Goal: Navigation & Orientation: Find specific page/section

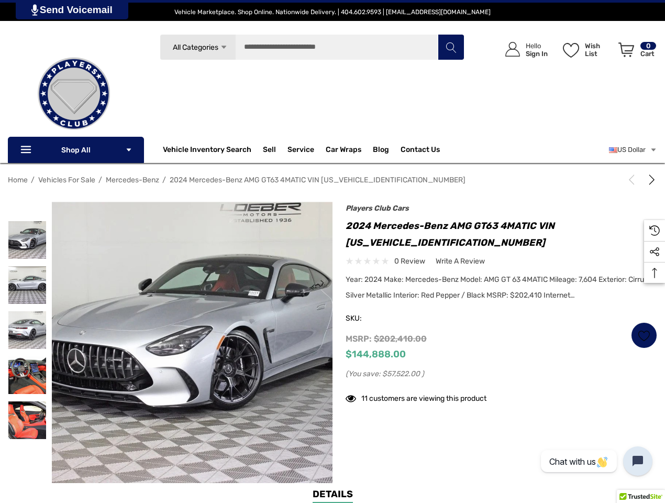
click at [333, 251] on div "Previous Next 2024 Mercedes-Benz AMG GT63 4MATIC VIN [US_VEHICLE_IDENTIFICATION…" at bounding box center [495, 309] width 325 height 204
click at [197, 47] on span "All Categories" at bounding box center [196, 47] width 46 height 9
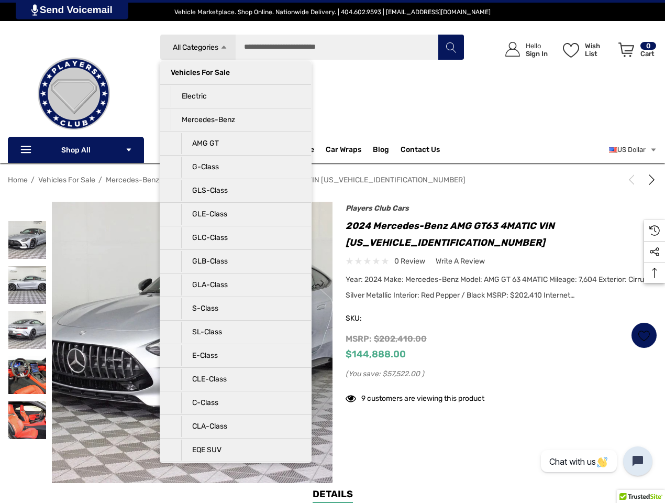
click at [236, 83] on div "Search All Categories Icon Arrow Down Icon Arrow Down Icon Arrow Up Icon Arrow …" at bounding box center [312, 90] width 305 height 112
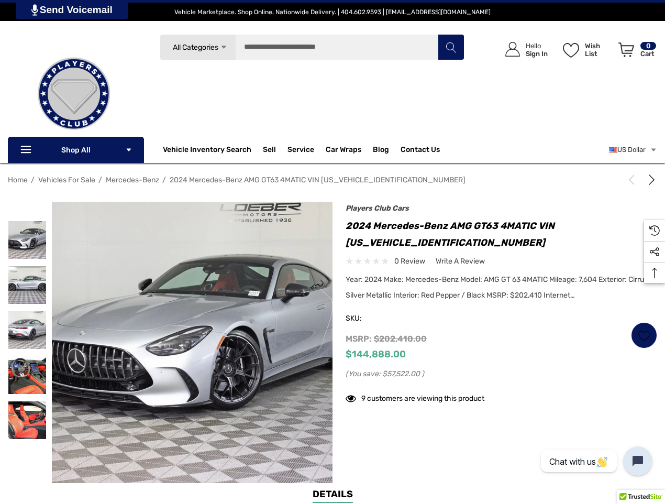
click at [236, 107] on div "Search All Categories Icon Arrow Down Icon Arrow Down Icon Arrow Up Icon Arrow …" at bounding box center [312, 90] width 305 height 112
click at [236, 130] on div "Search All Categories Icon Arrow Down Icon Arrow Down Icon Arrow Up Icon Arrow …" at bounding box center [312, 90] width 305 height 112
click at [312, 47] on input "Search" at bounding box center [312, 47] width 305 height 26
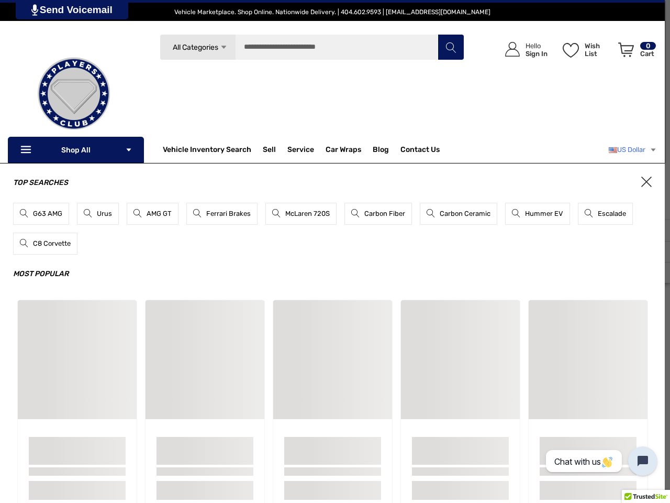
click at [632, 150] on link "US Dollar" at bounding box center [633, 149] width 48 height 21
click at [333, 342] on div "Top Searches G63 AMG Urus AMG GT Ferrari Brakes McLaren 720S Carbon Fiber Carbo…" at bounding box center [332, 346] width 665 height 367
click at [634, 180] on h3 "Top Searches" at bounding box center [332, 182] width 639 height 13
click at [644, 335] on div "Sample Card" at bounding box center [588, 359] width 119 height 119
